Goal: Entertainment & Leisure: Browse casually

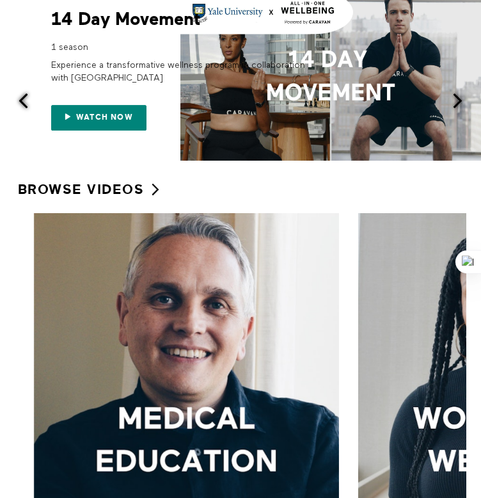
scroll to position [64, 0]
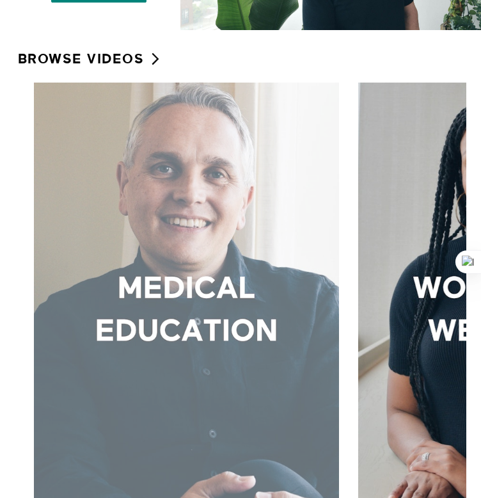
scroll to position [192, 0]
drag, startPoint x: 195, startPoint y: 181, endPoint x: 278, endPoint y: 194, distance: 84.1
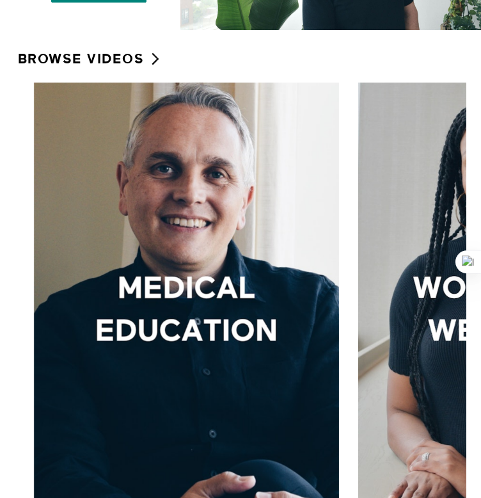
click at [114, 58] on link "Browse Videos" at bounding box center [90, 58] width 145 height 27
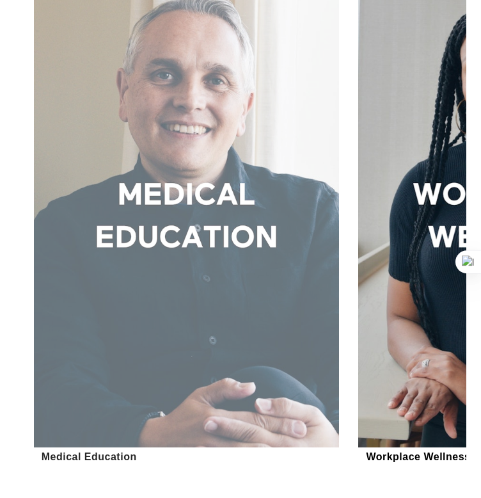
scroll to position [256, 0]
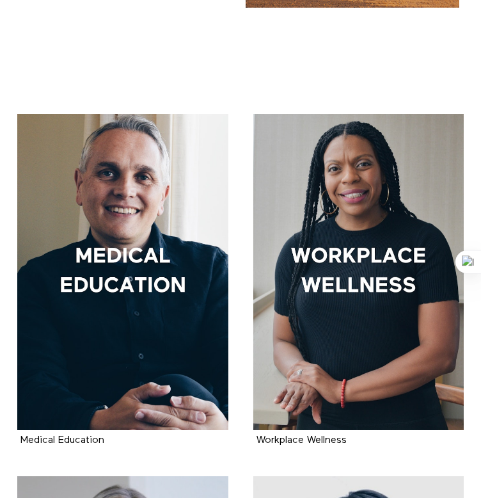
scroll to position [192, 0]
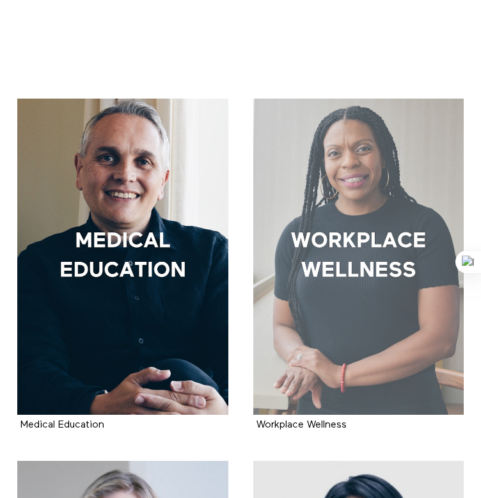
drag, startPoint x: 303, startPoint y: 191, endPoint x: 322, endPoint y: 191, distance: 18.5
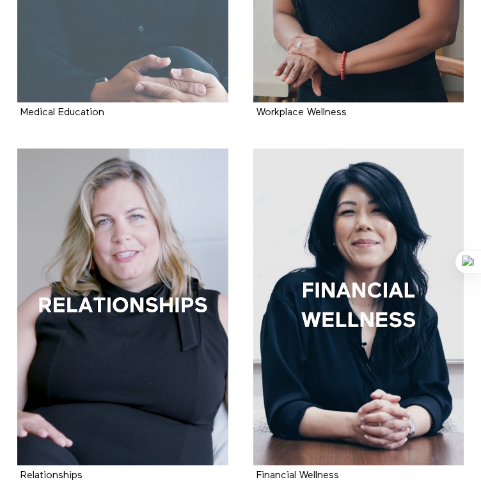
scroll to position [512, 0]
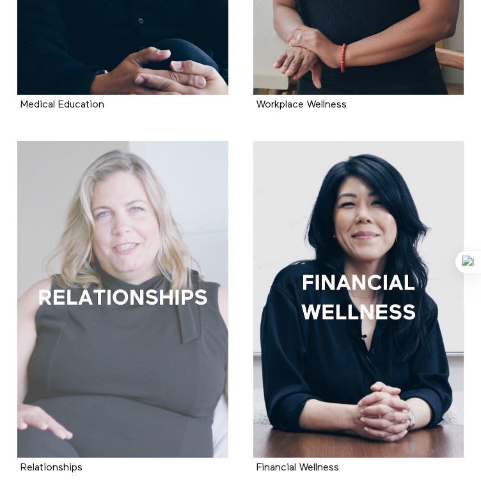
drag, startPoint x: 101, startPoint y: 282, endPoint x: 113, endPoint y: 280, distance: 12.4
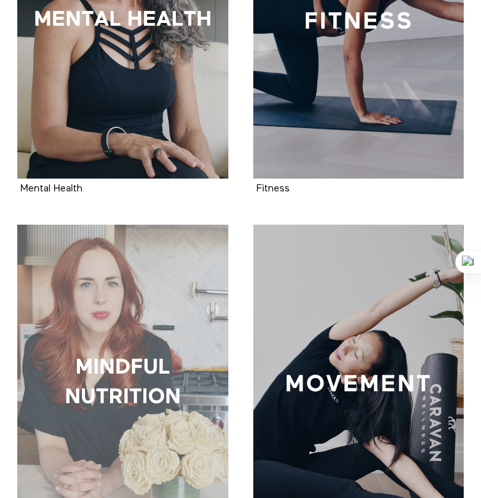
scroll to position [1279, 0]
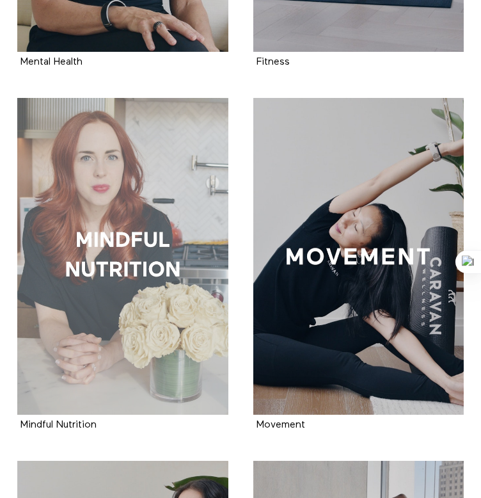
drag, startPoint x: 149, startPoint y: 239, endPoint x: 142, endPoint y: 238, distance: 7.1
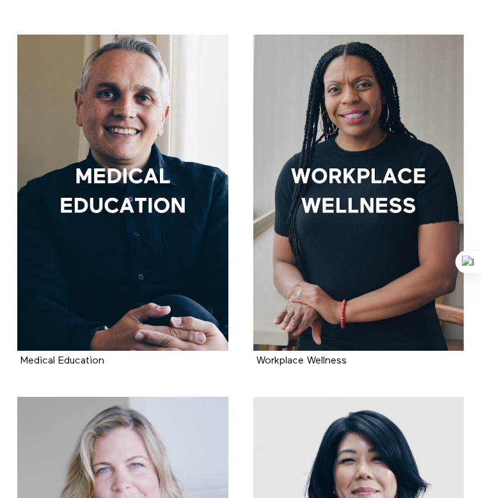
scroll to position [256, 0]
